Goal: Information Seeking & Learning: Learn about a topic

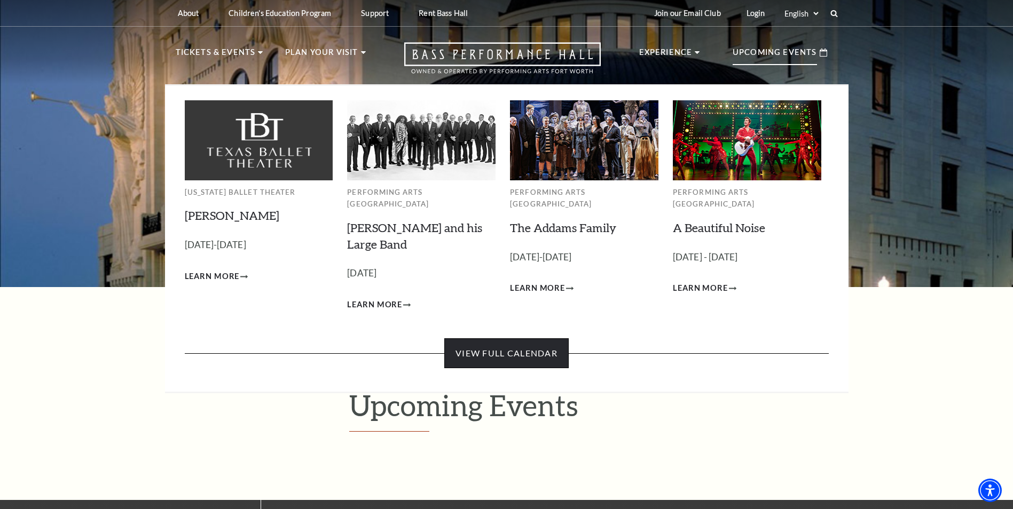
click at [485, 344] on link "View Full Calendar" at bounding box center [506, 353] width 124 height 30
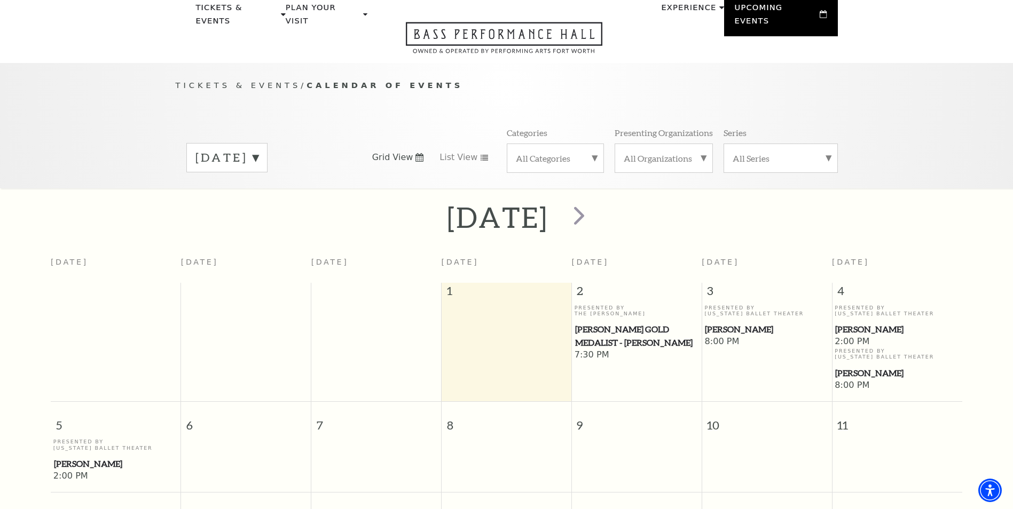
scroll to position [41, 0]
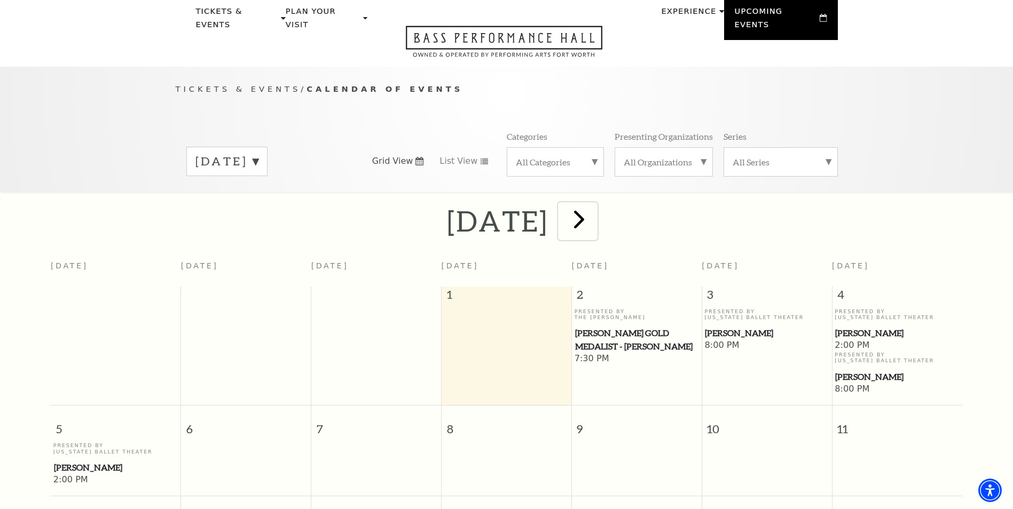
click at [594, 209] on span "next" at bounding box center [579, 219] width 30 height 30
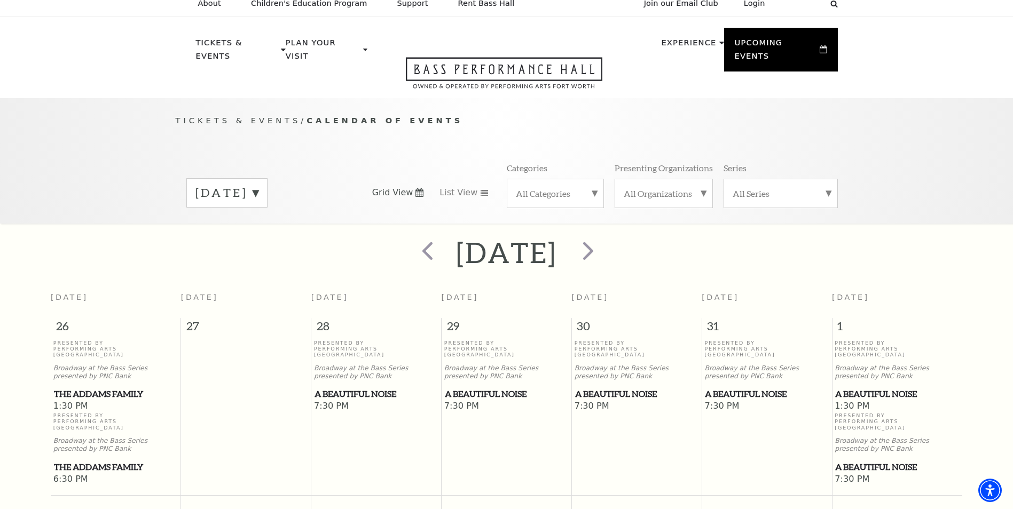
scroll to position [0, 0]
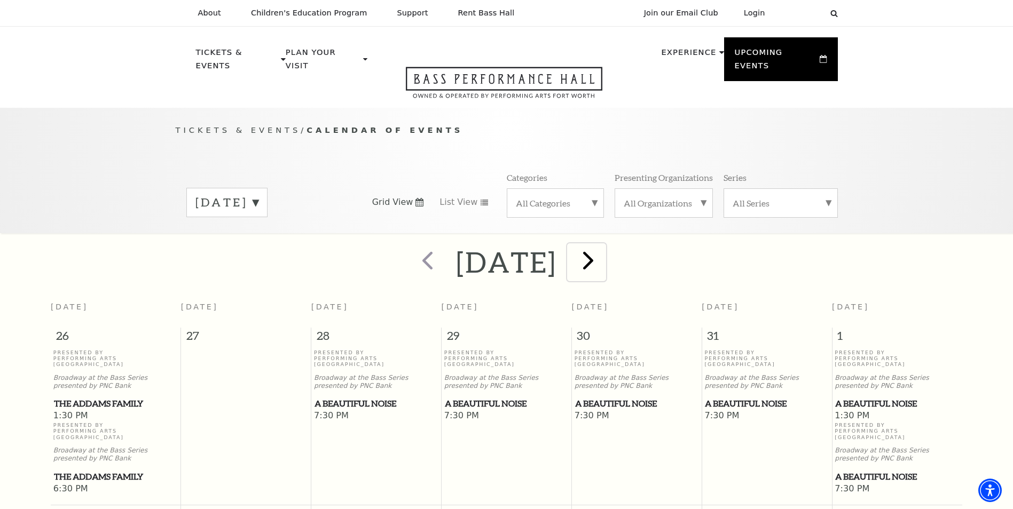
click at [603, 247] on span "next" at bounding box center [588, 260] width 30 height 30
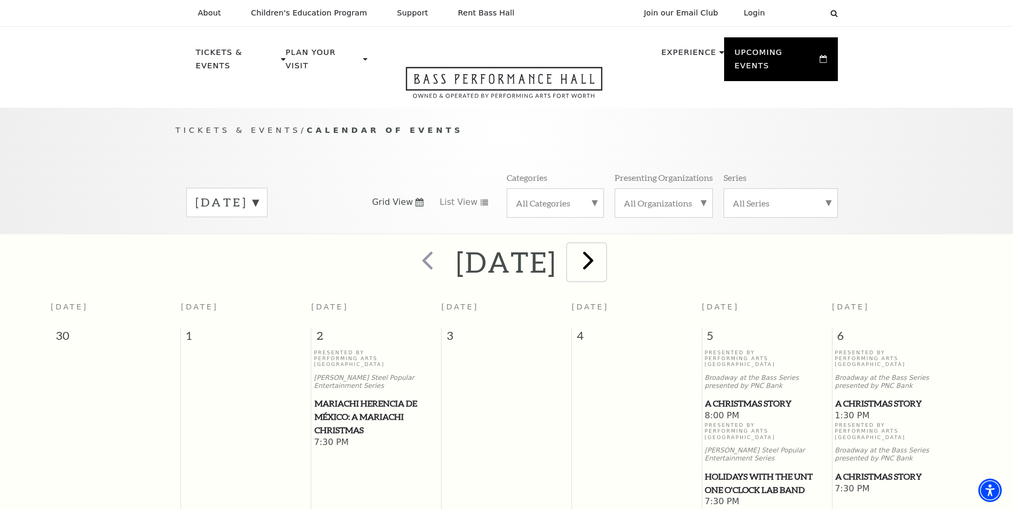
click at [603, 247] on span "next" at bounding box center [588, 260] width 30 height 30
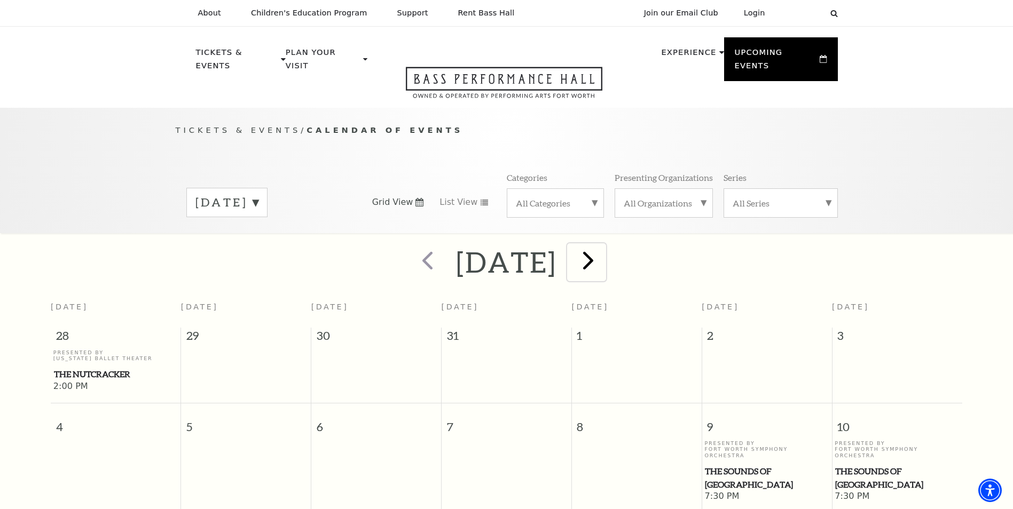
click at [603, 250] on span "next" at bounding box center [588, 260] width 30 height 30
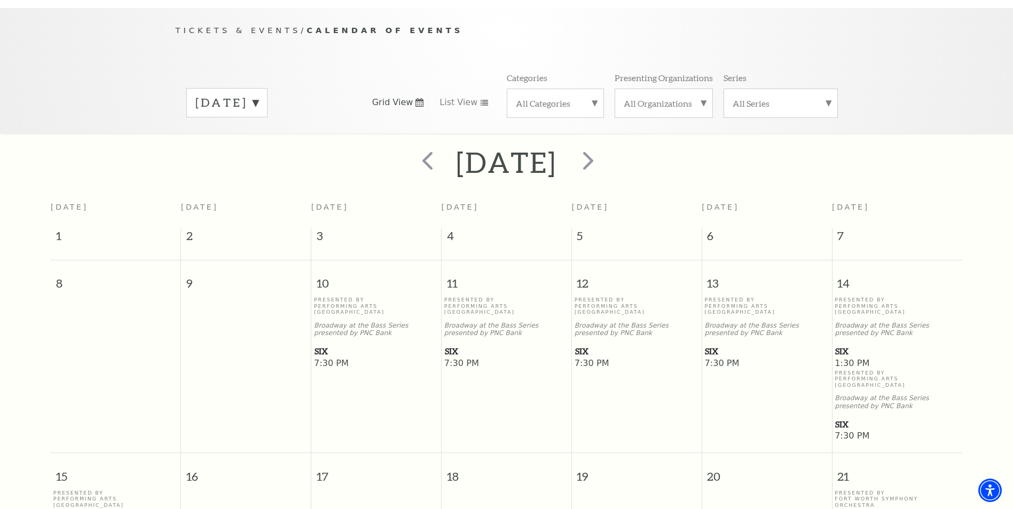
scroll to position [94, 0]
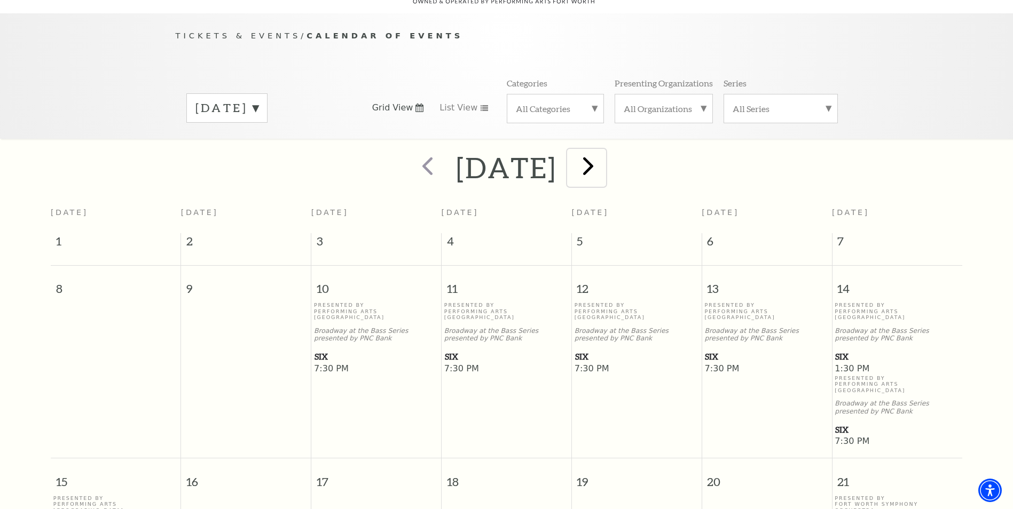
click at [603, 151] on span "next" at bounding box center [588, 166] width 30 height 30
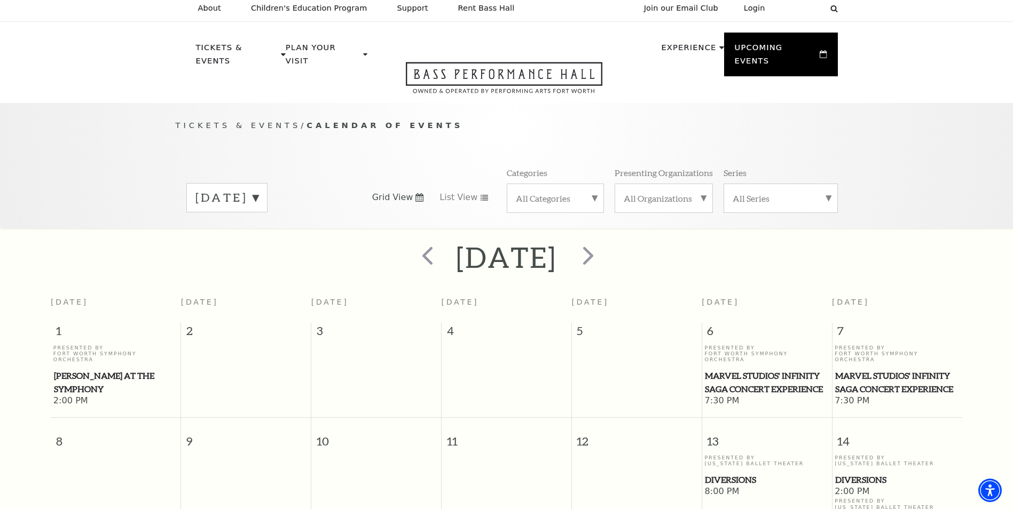
scroll to position [0, 0]
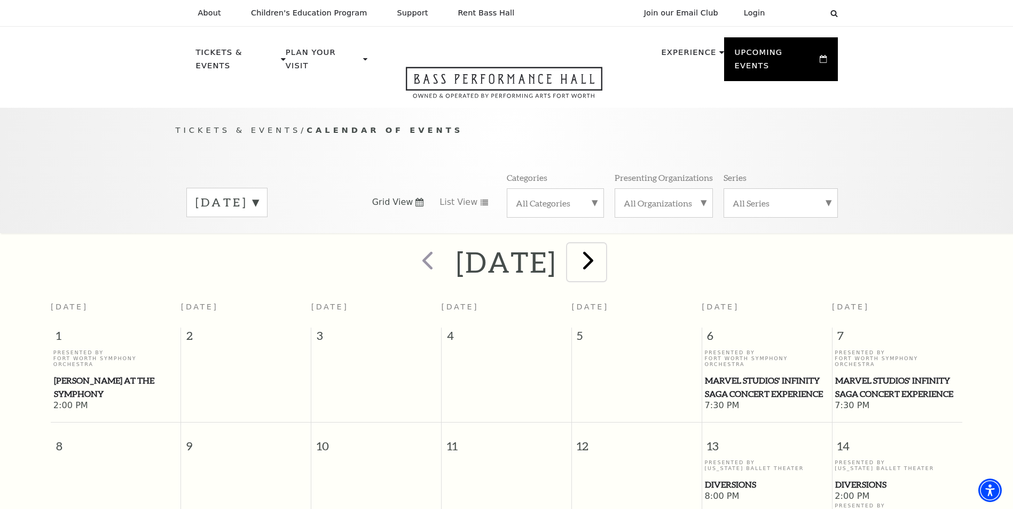
click at [603, 246] on span "next" at bounding box center [588, 260] width 30 height 30
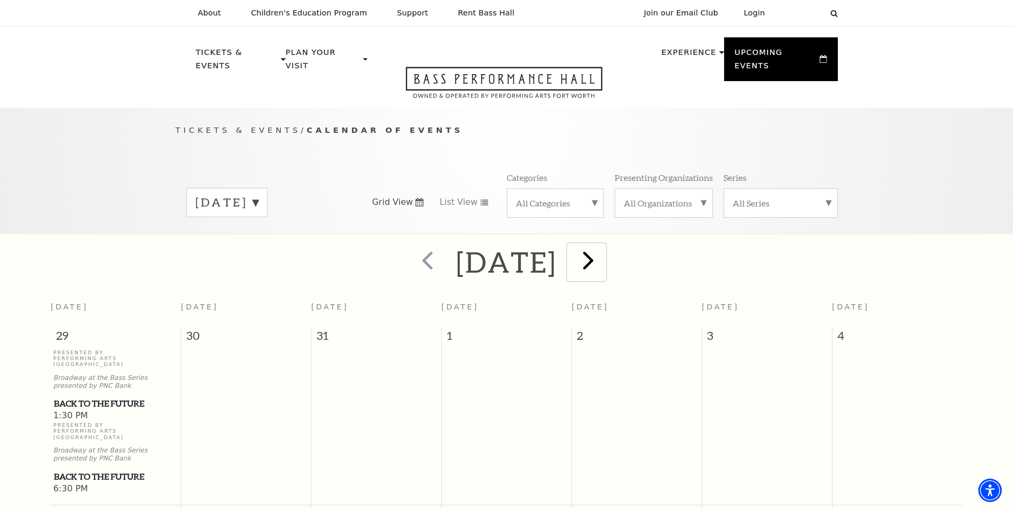
click at [603, 246] on span "next" at bounding box center [588, 260] width 30 height 30
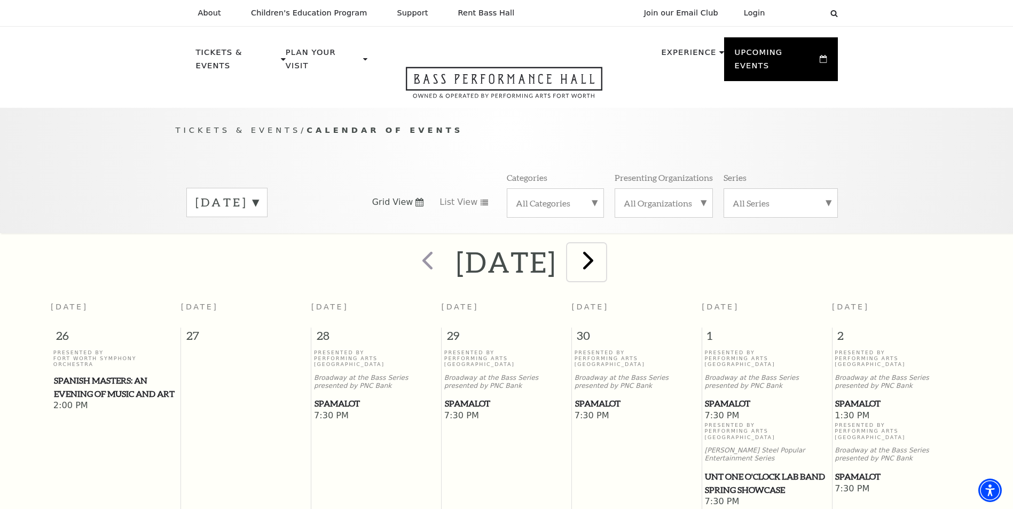
click at [603, 249] on span "next" at bounding box center [588, 260] width 30 height 30
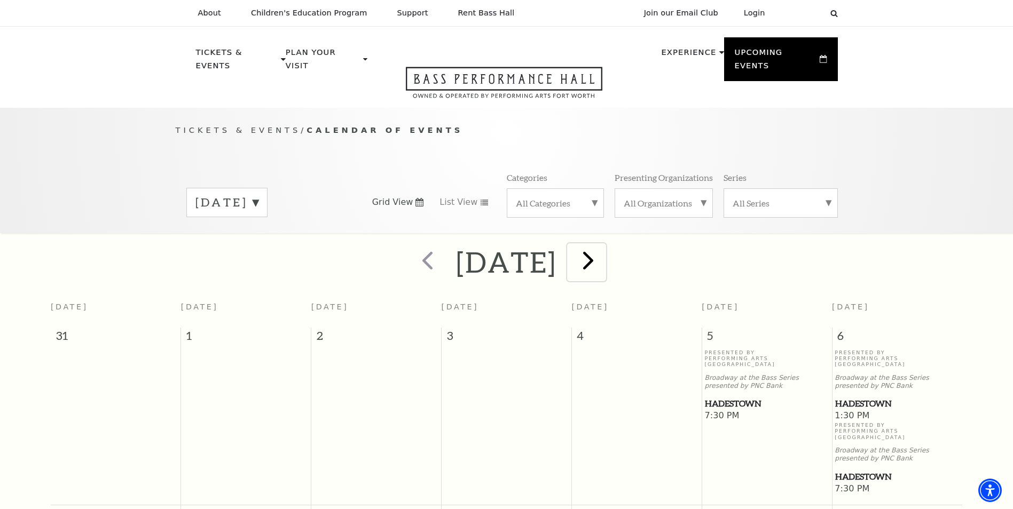
click at [603, 249] on span "next" at bounding box center [588, 260] width 30 height 30
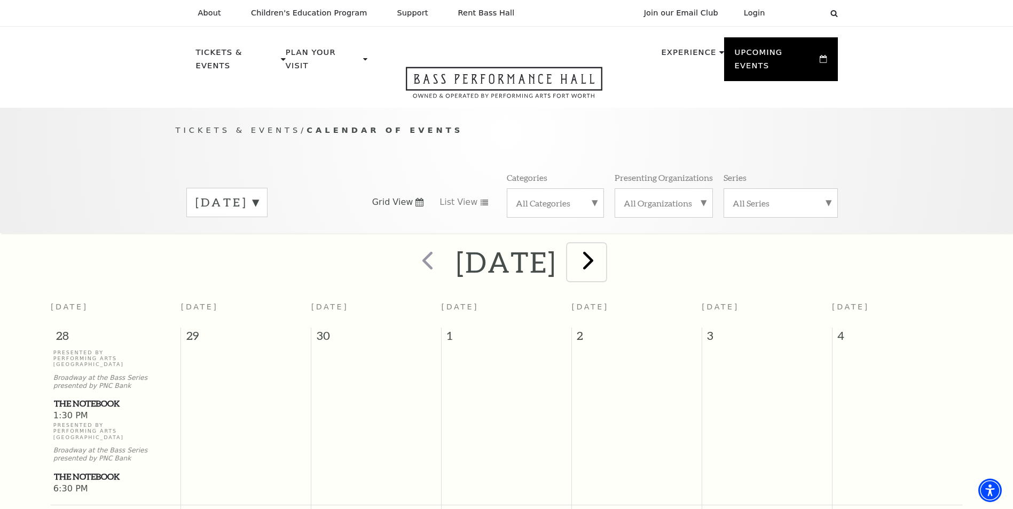
click at [602, 246] on span "next" at bounding box center [588, 260] width 30 height 30
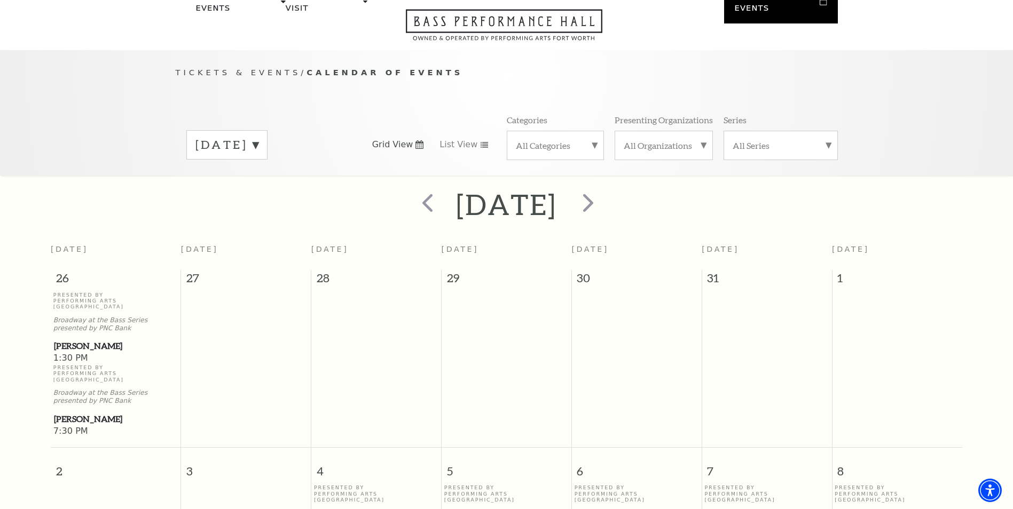
scroll to position [41, 0]
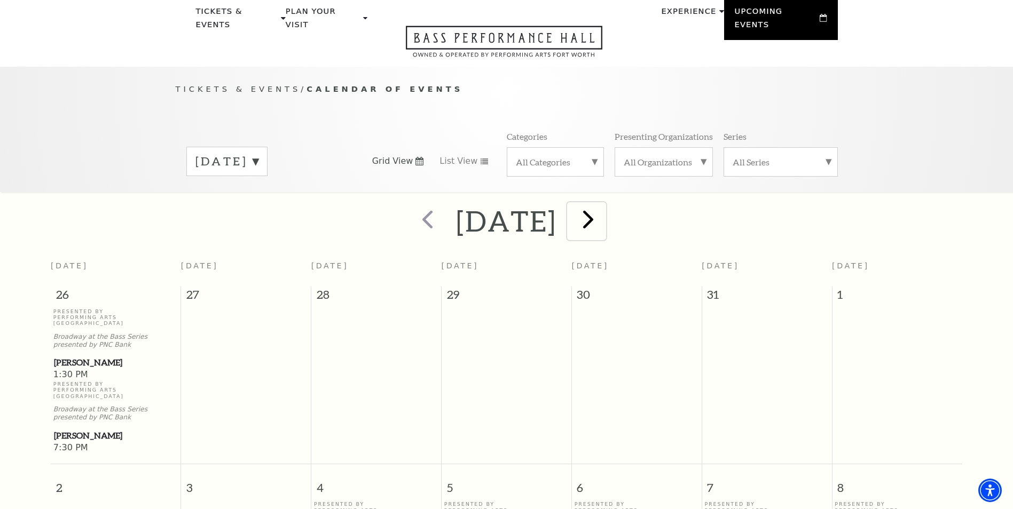
click at [603, 211] on span "next" at bounding box center [588, 219] width 30 height 30
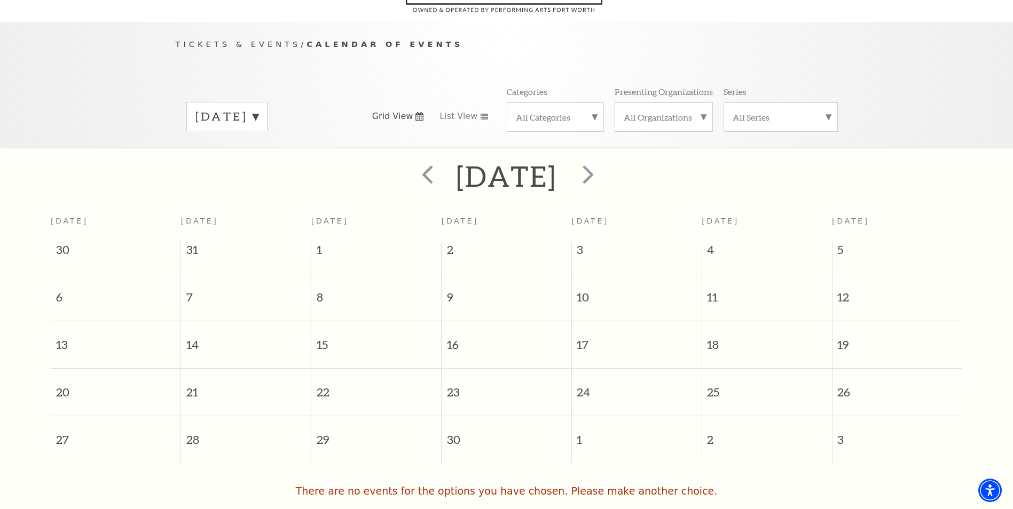
scroll to position [0, 0]
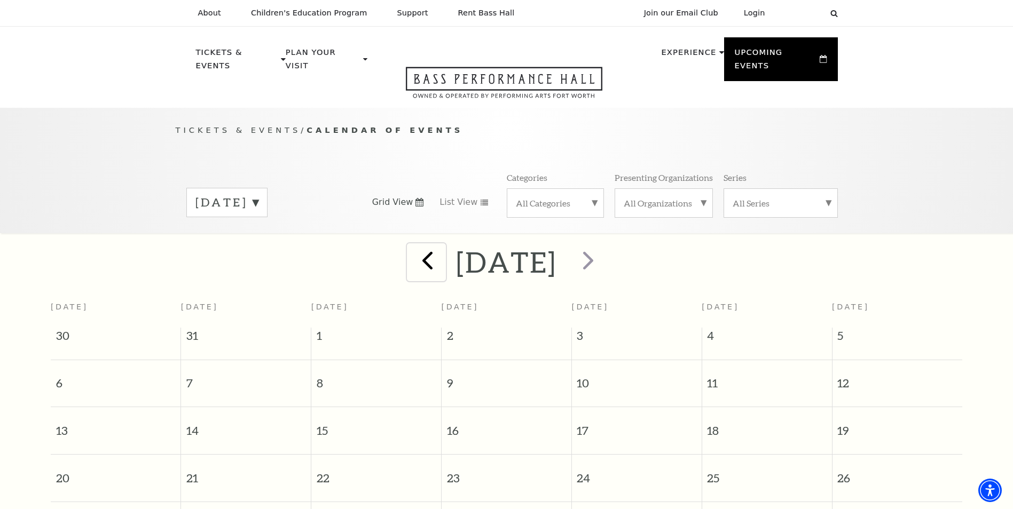
click at [412, 250] on span "prev" at bounding box center [427, 260] width 30 height 30
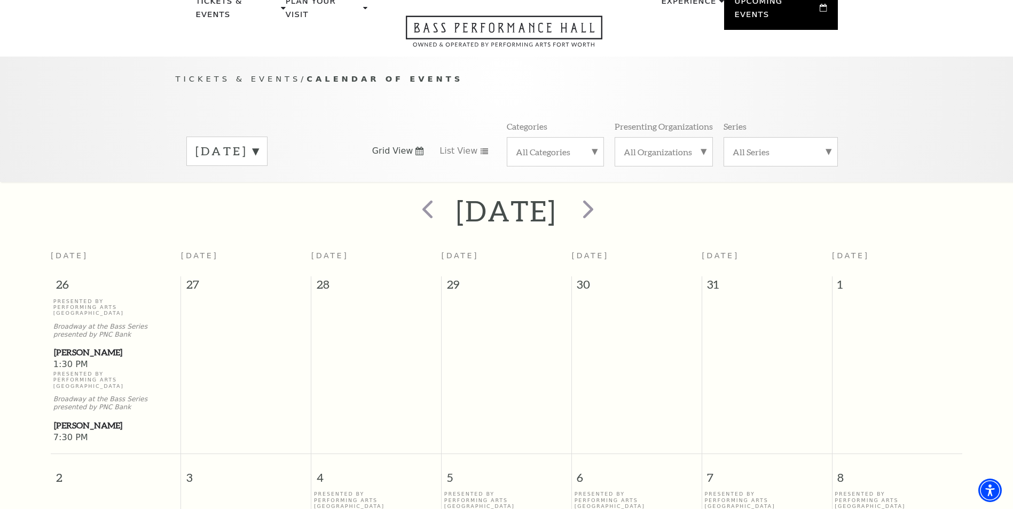
scroll to position [94, 0]
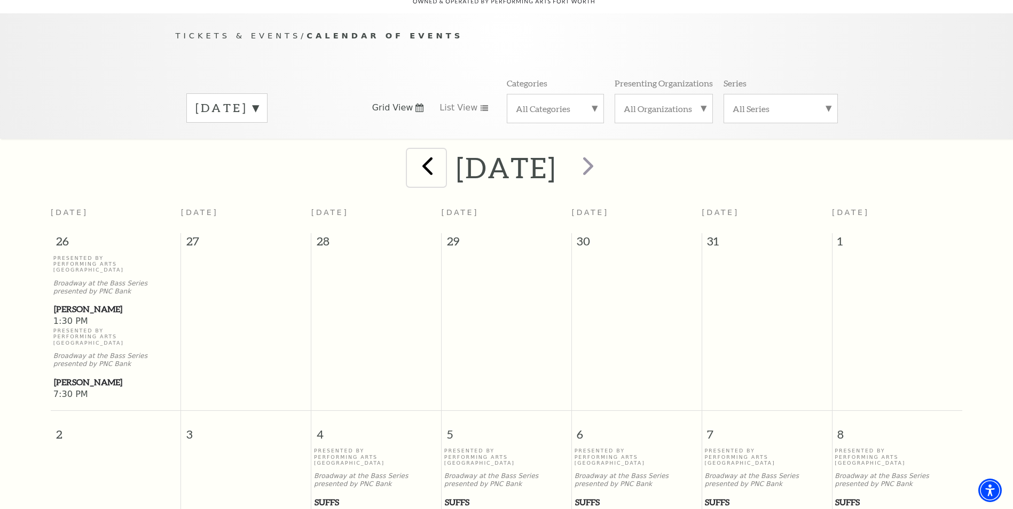
click at [412, 153] on span "prev" at bounding box center [427, 166] width 30 height 30
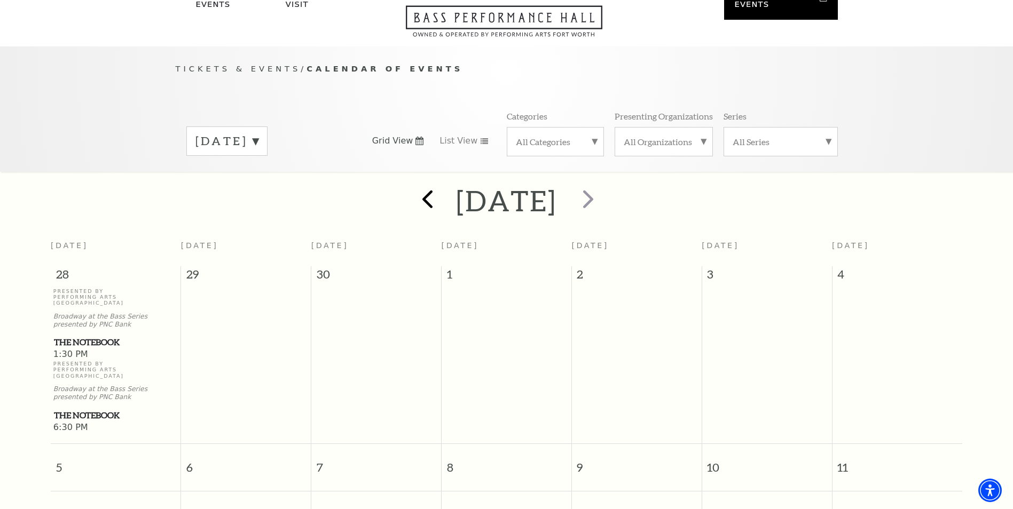
scroll to position [41, 0]
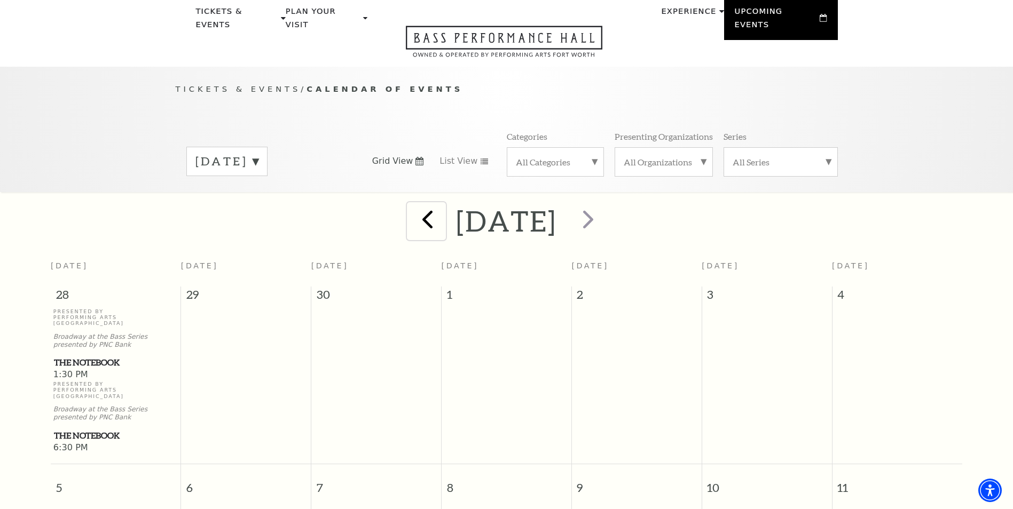
click at [412, 204] on span "prev" at bounding box center [427, 219] width 30 height 30
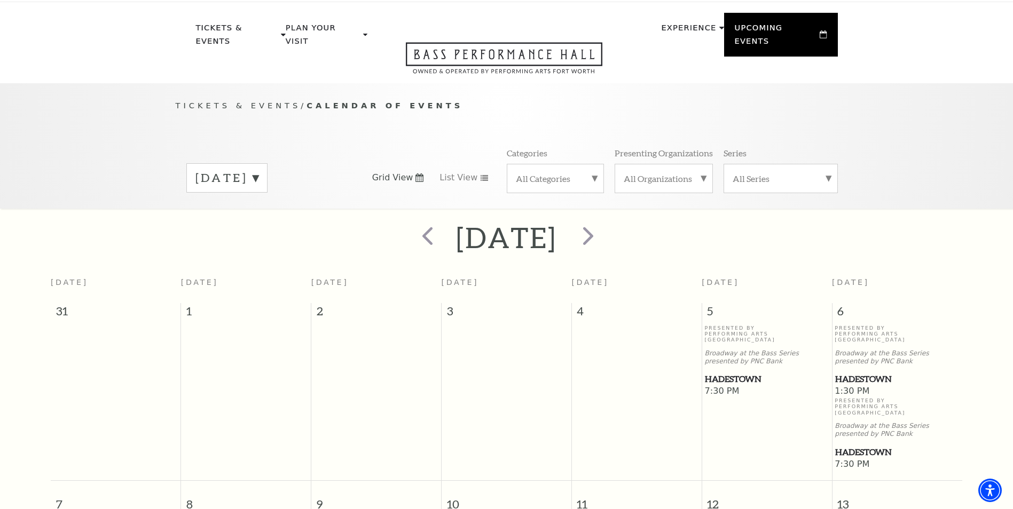
scroll to position [0, 0]
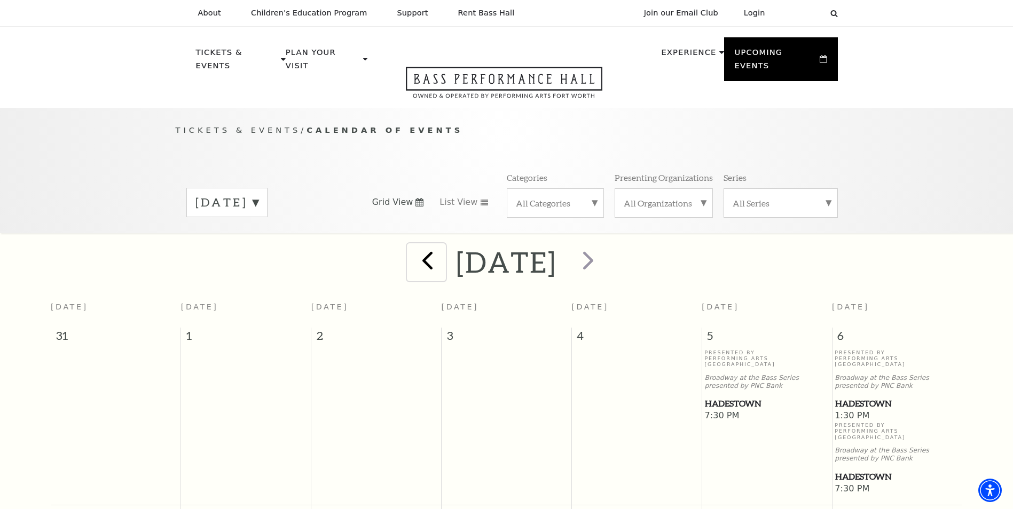
click at [412, 251] on span "prev" at bounding box center [427, 260] width 30 height 30
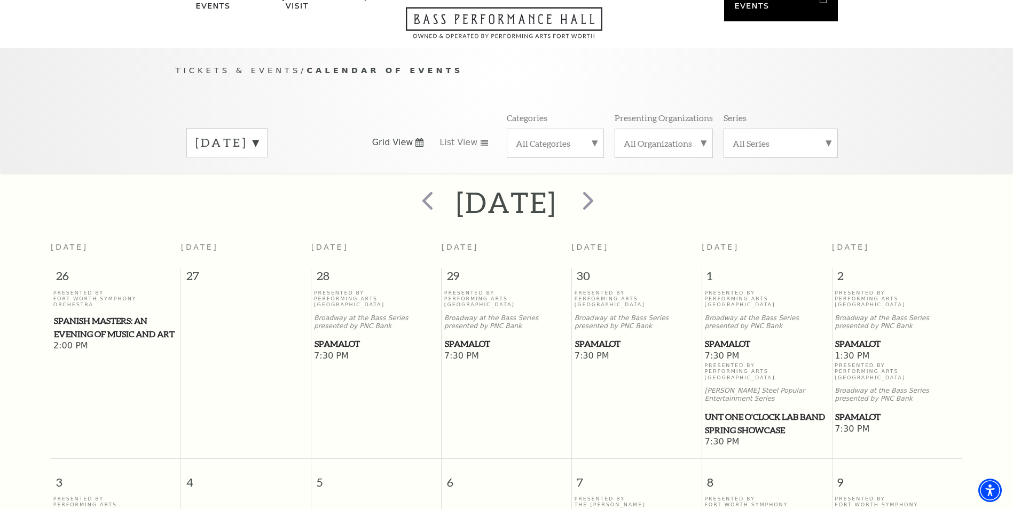
scroll to position [41, 0]
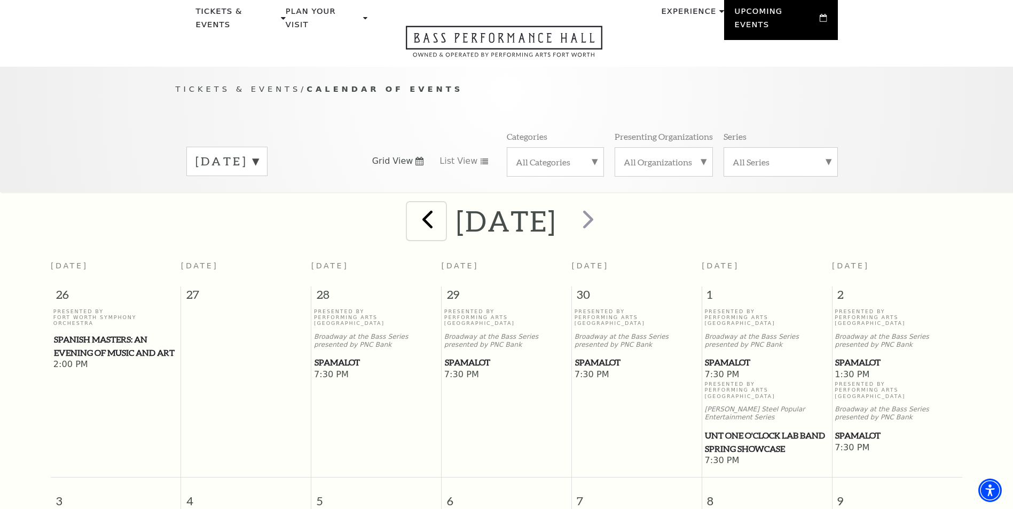
click at [412, 206] on span "prev" at bounding box center [427, 219] width 30 height 30
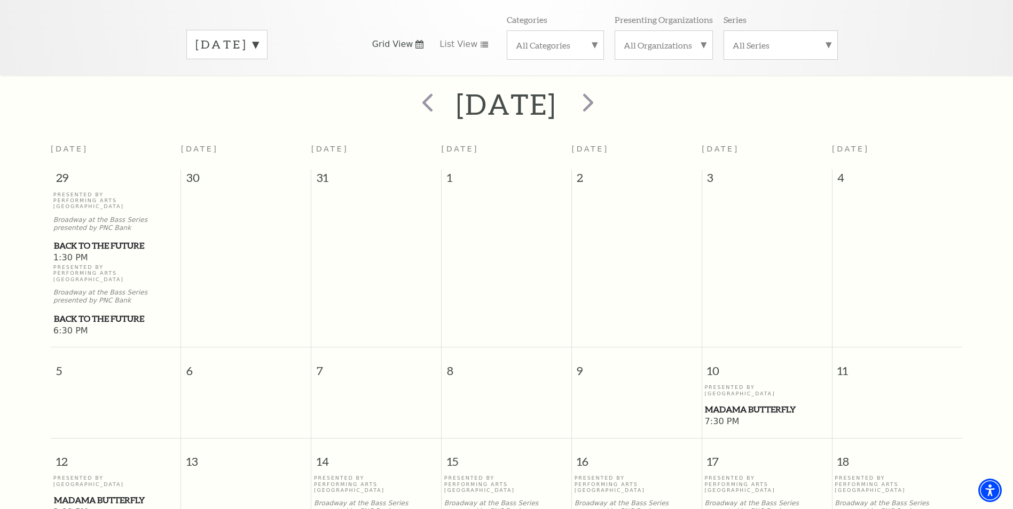
scroll to position [0, 0]
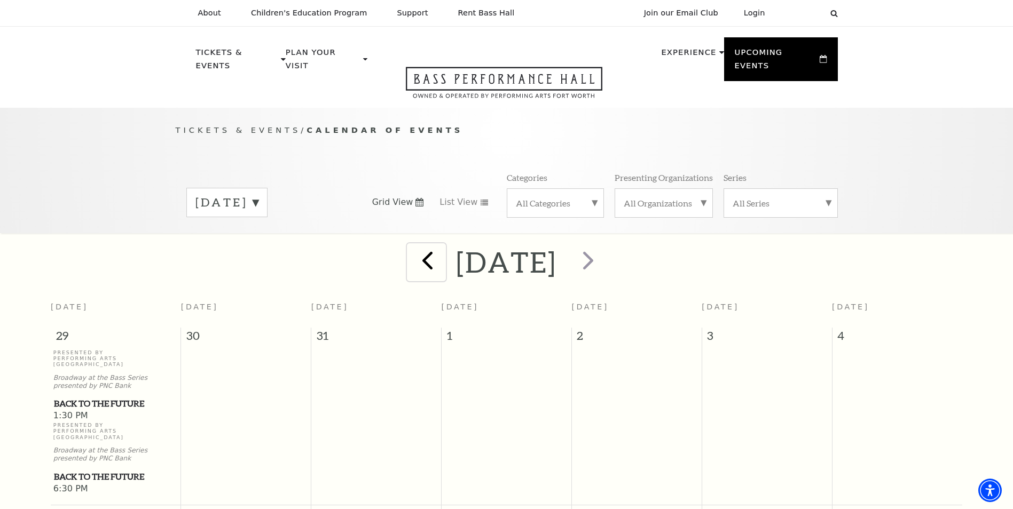
click at [412, 248] on span "prev" at bounding box center [427, 260] width 30 height 30
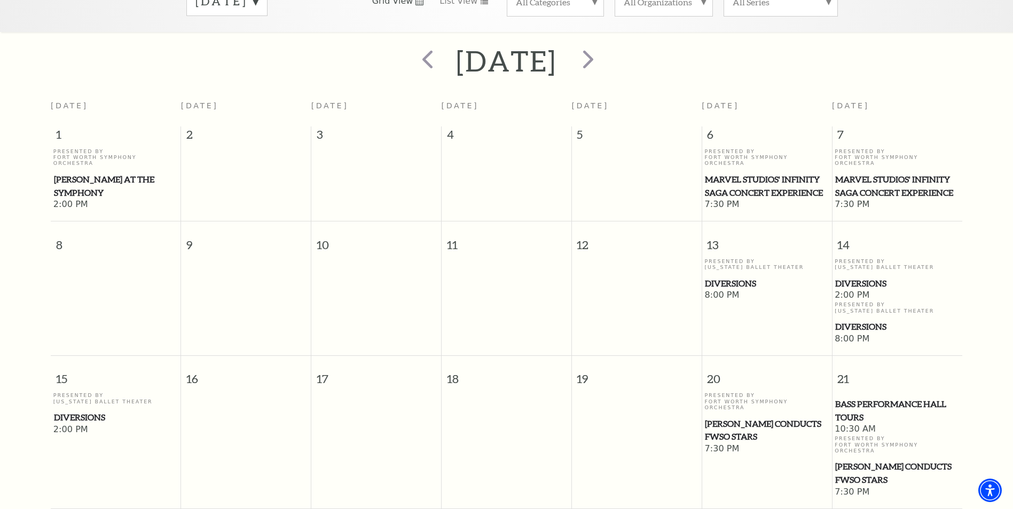
scroll to position [41, 0]
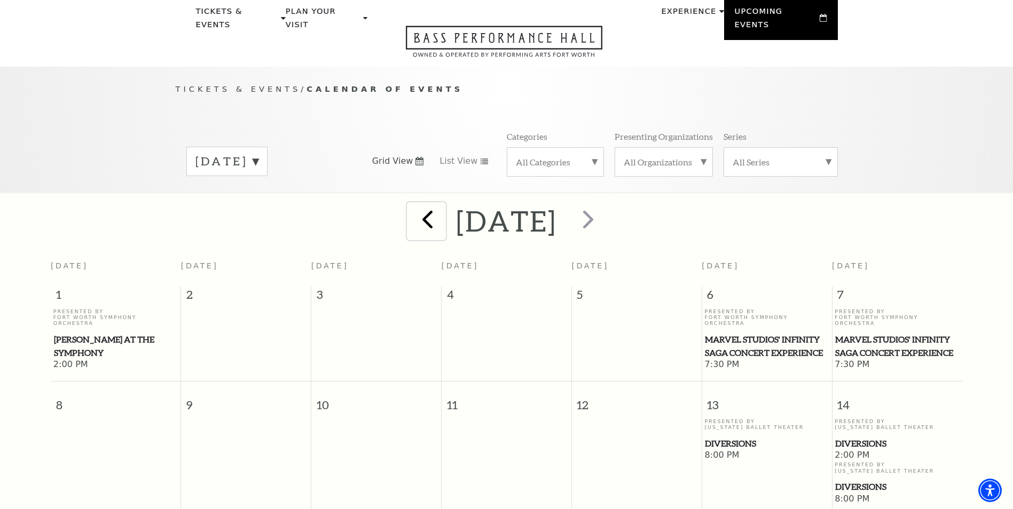
click at [412, 210] on span "prev" at bounding box center [427, 219] width 30 height 30
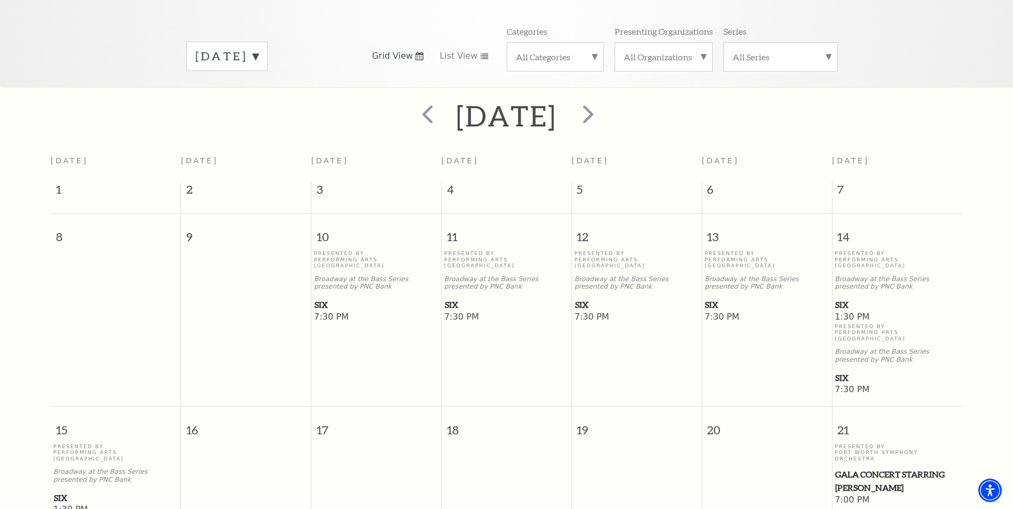
scroll to position [94, 0]
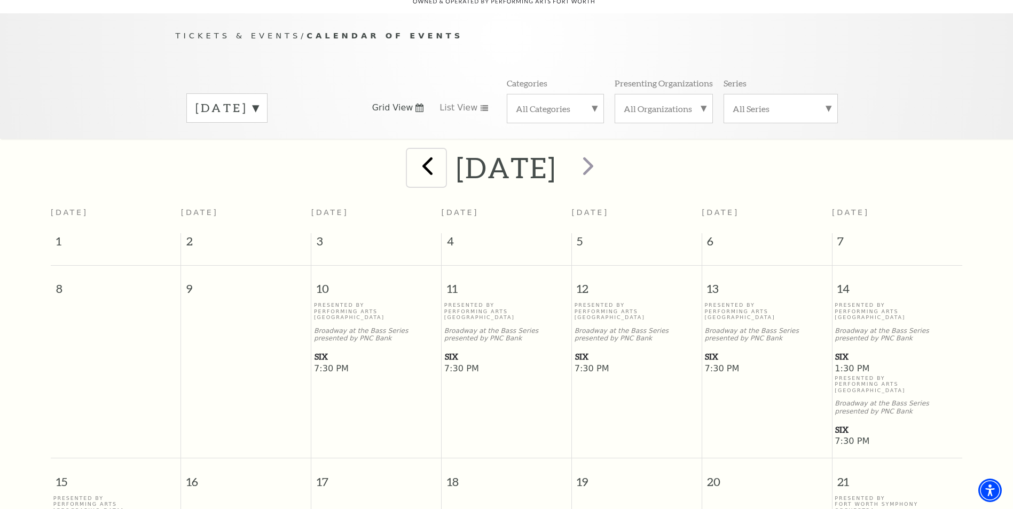
click at [412, 153] on span "prev" at bounding box center [427, 166] width 30 height 30
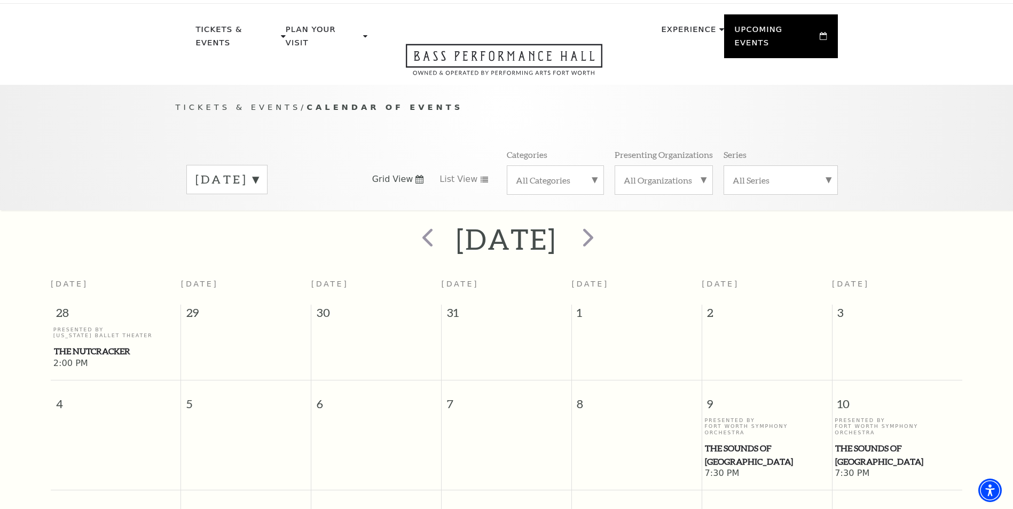
scroll to position [0, 0]
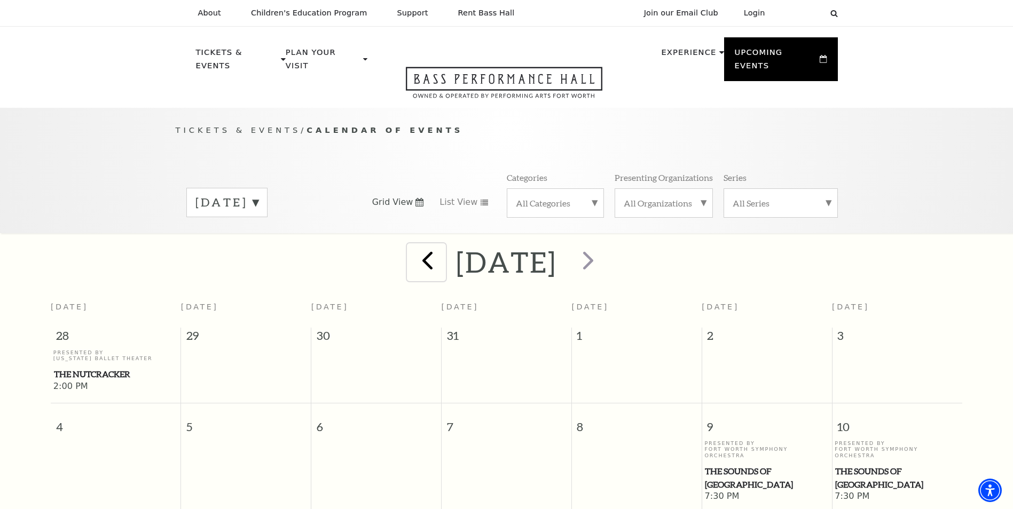
click at [412, 251] on span "prev" at bounding box center [427, 260] width 30 height 30
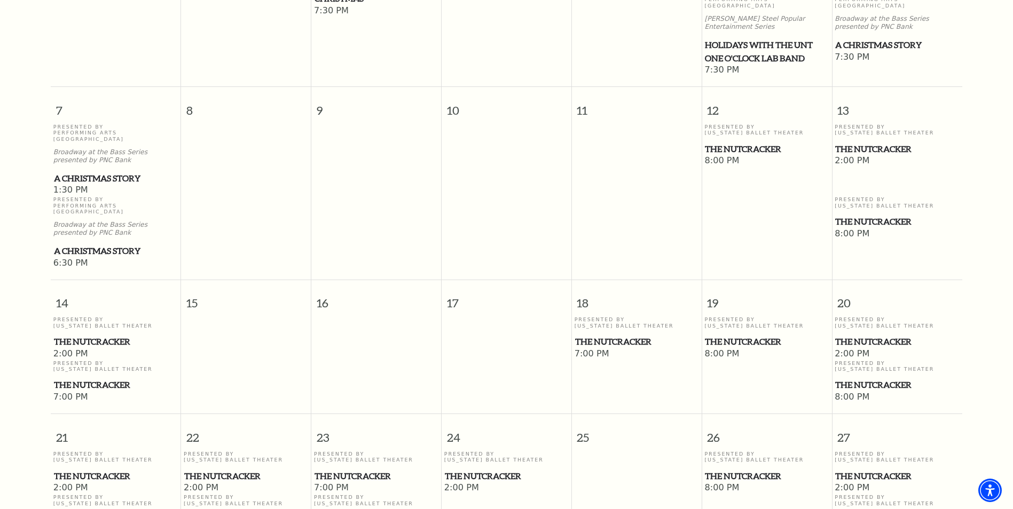
scroll to position [214, 0]
